Goal: Transaction & Acquisition: Book appointment/travel/reservation

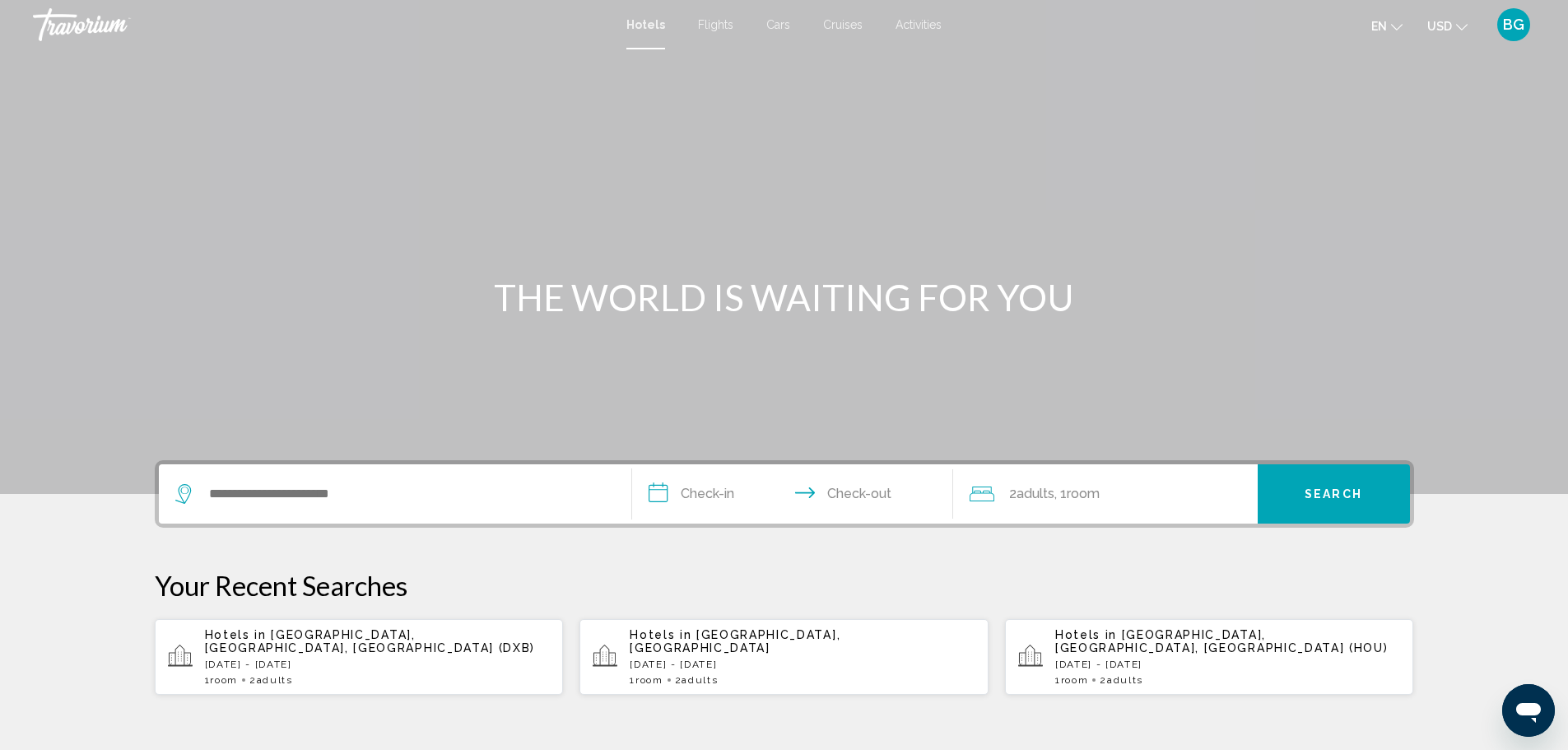
click at [1166, 659] on p "[DATE] - [DATE]" at bounding box center [1228, 664] width 346 height 11
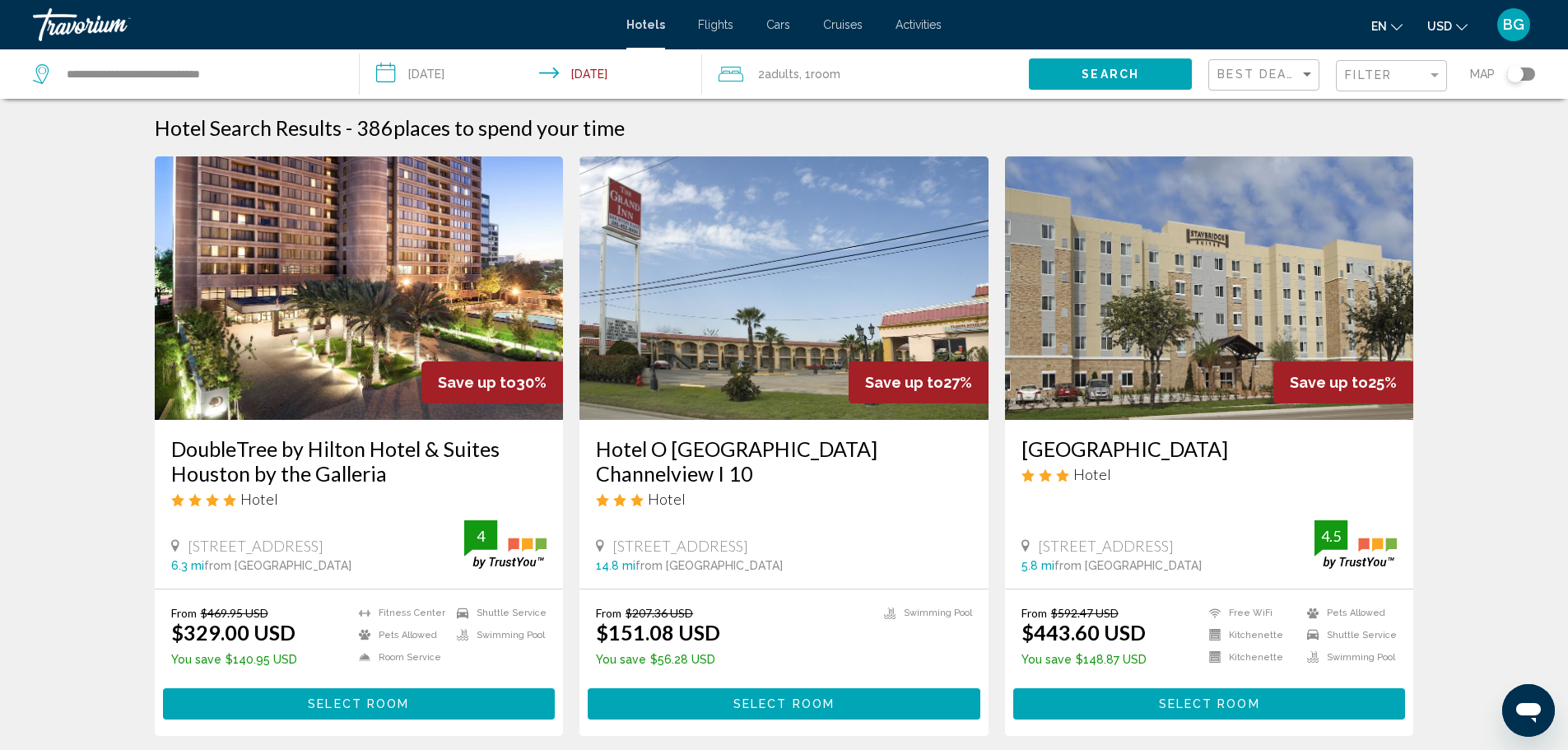
click at [829, 79] on span "Room" at bounding box center [825, 73] width 30 height 13
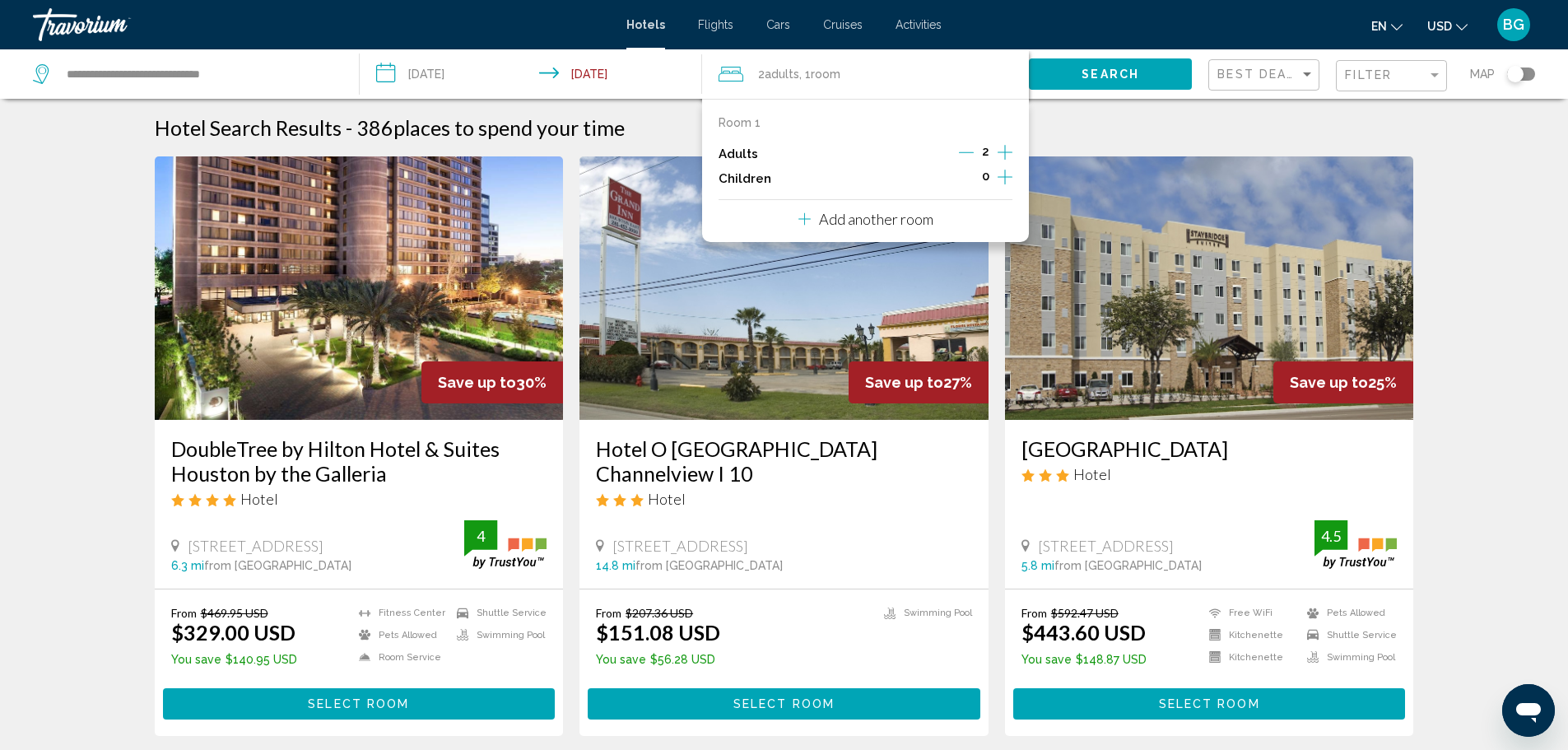
click at [864, 225] on p "Add another room" at bounding box center [876, 219] width 115 height 18
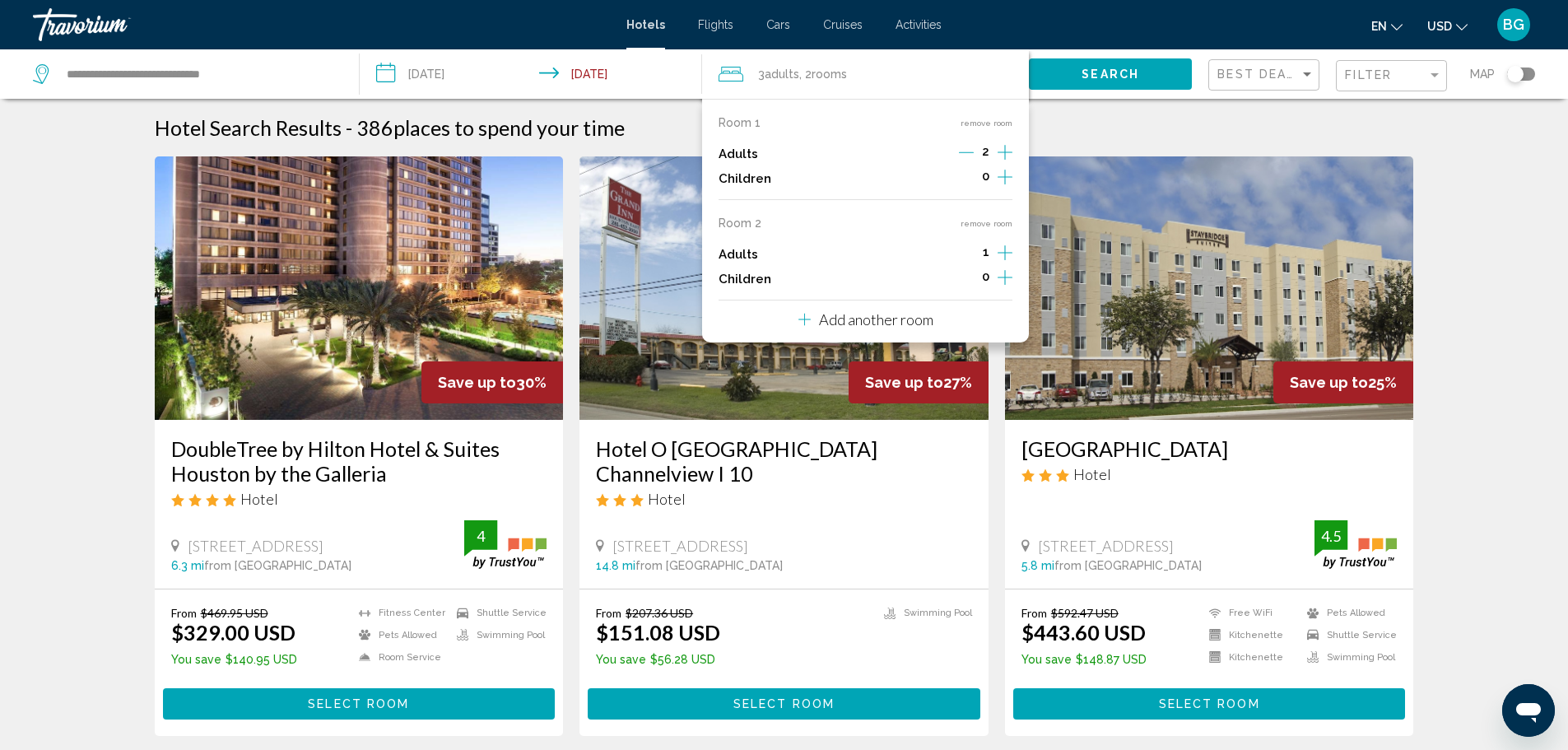
click at [831, 323] on p "Add another room" at bounding box center [876, 319] width 115 height 18
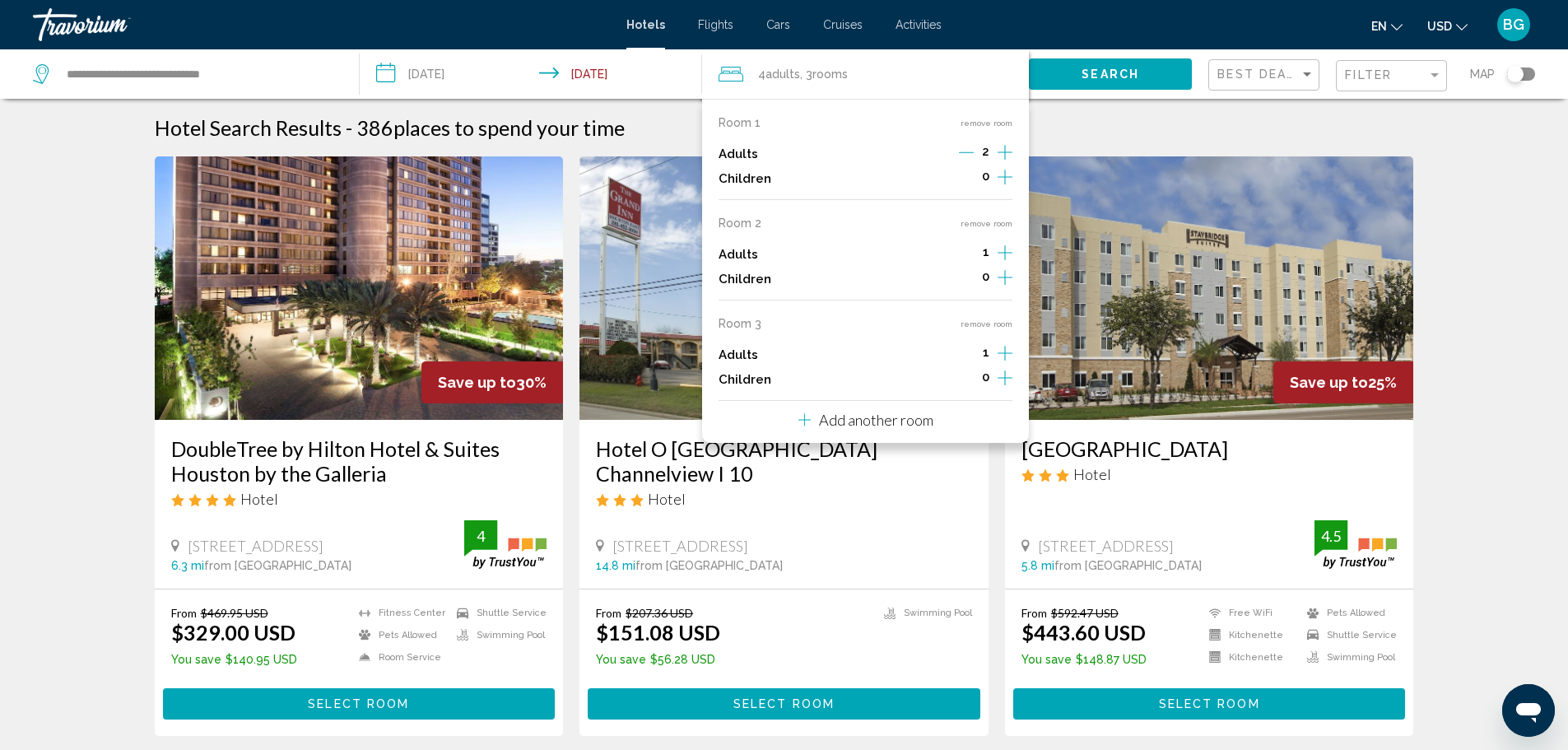
click at [831, 413] on p "Add another room" at bounding box center [876, 419] width 115 height 18
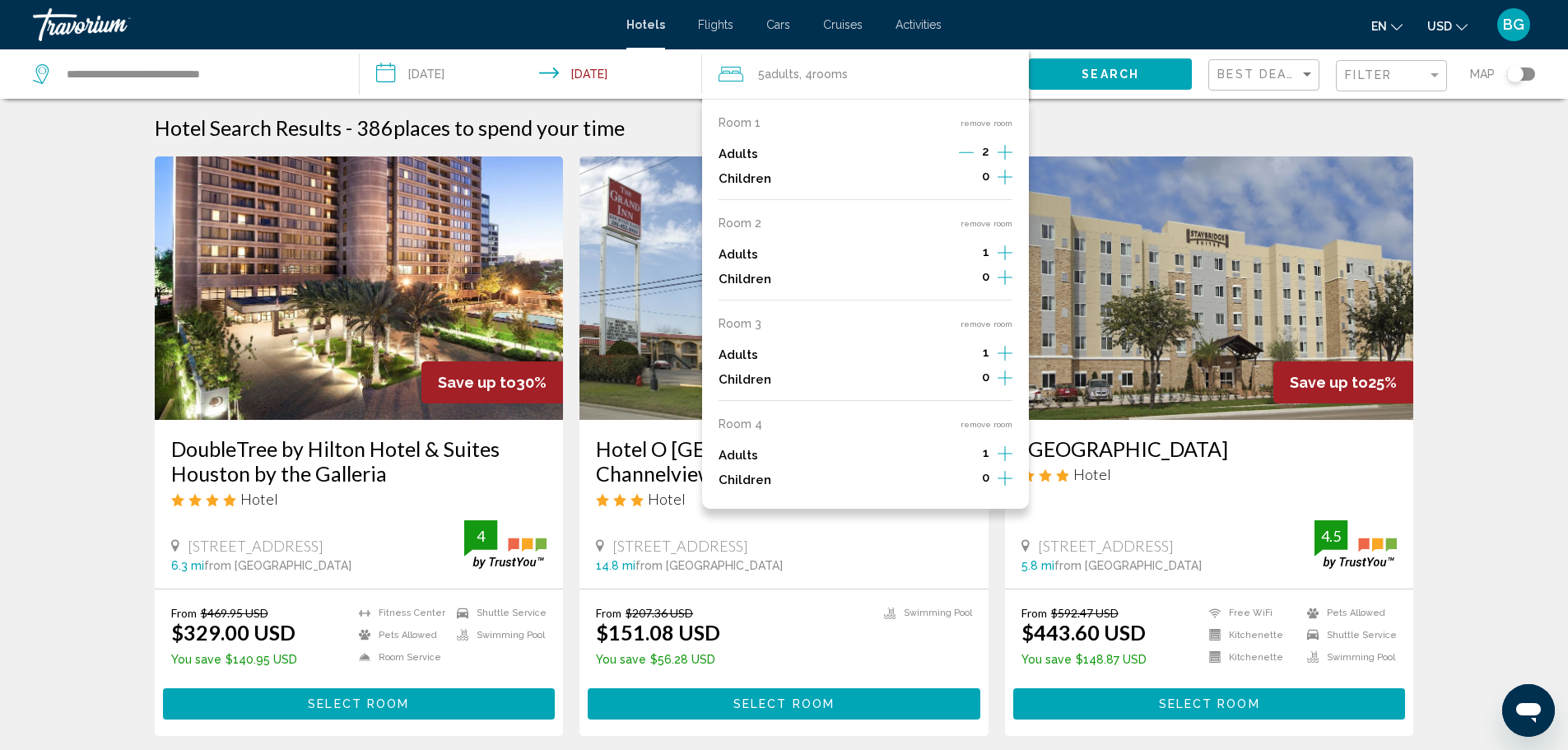
click at [1310, 126] on div "Hotel Search Results - 386 places to spend your time" at bounding box center [784, 127] width 1260 height 25
